Goal: Task Accomplishment & Management: Complete application form

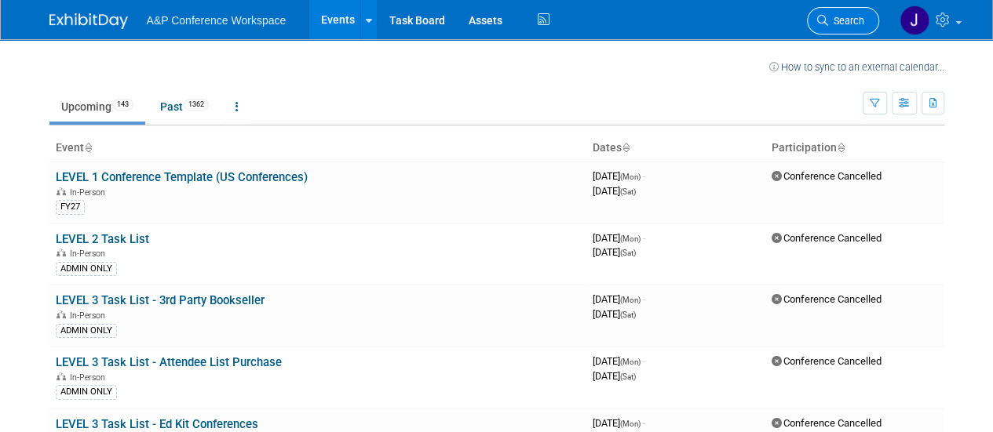
click at [830, 20] on span "Search" at bounding box center [846, 21] width 36 height 12
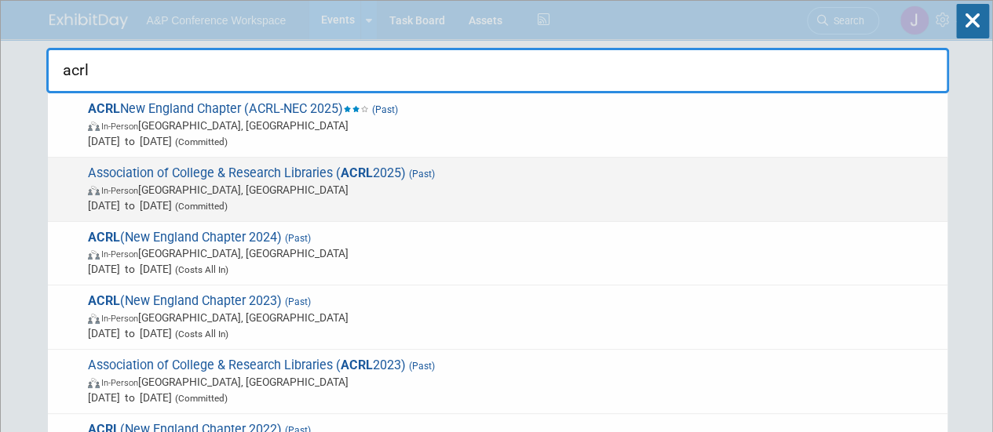
type input "acrl"
click at [375, 169] on span "Association of College & Research Libraries ( ACRL 2025) (Past) In-Person [GEOG…" at bounding box center [511, 190] width 856 height 48
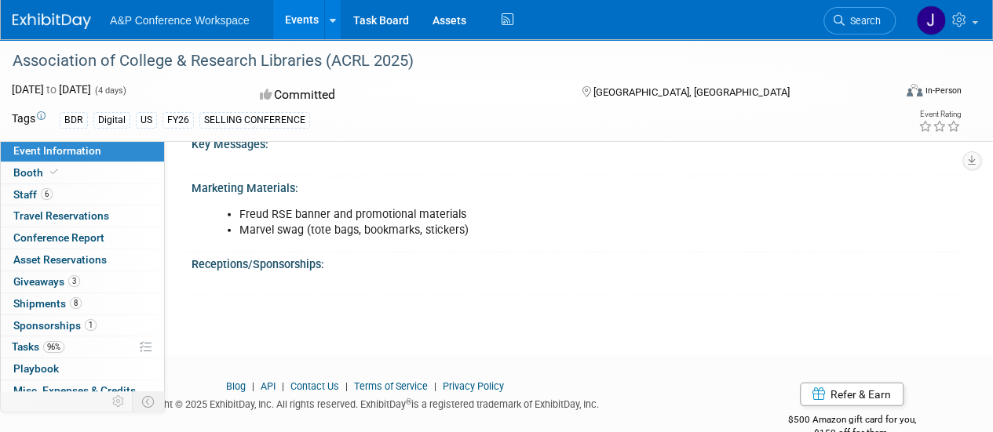
scroll to position [2140, 0]
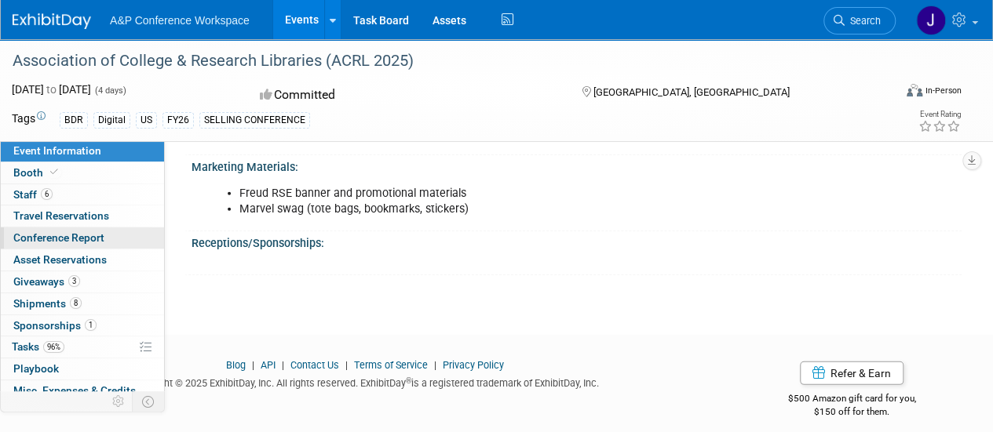
click at [108, 235] on link "Conference Report" at bounding box center [82, 238] width 163 height 21
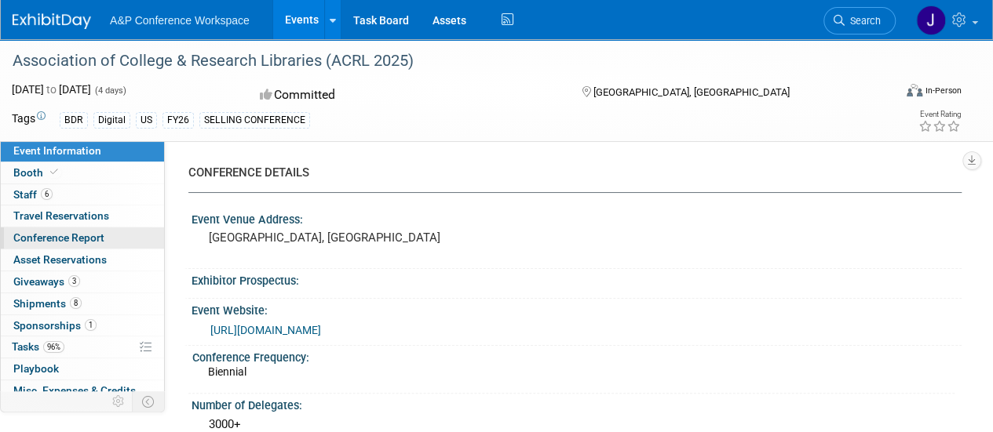
select select "YES"
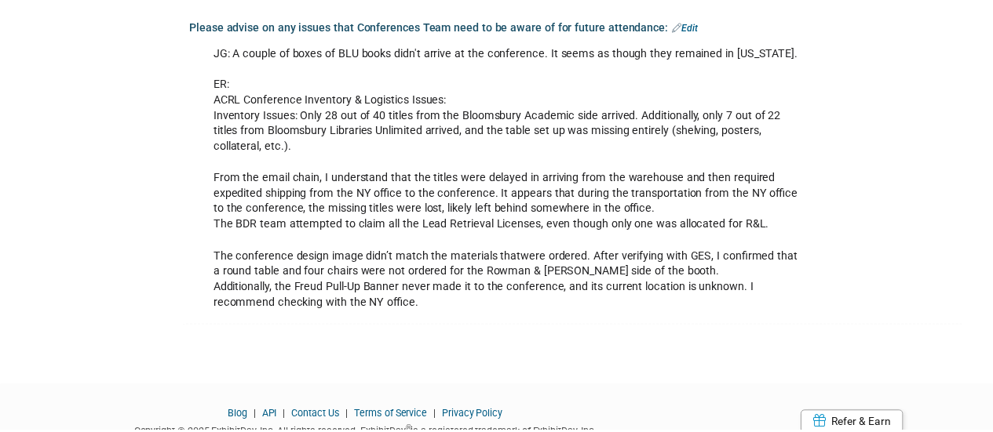
scroll to position [4688, 0]
